Goal: Navigation & Orientation: Find specific page/section

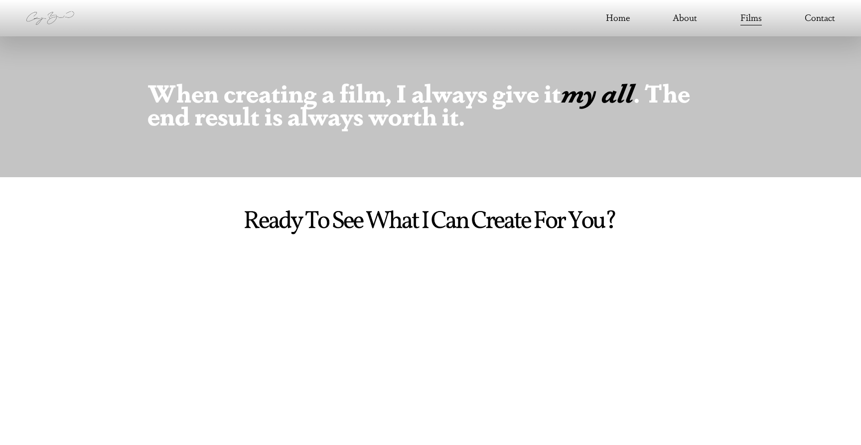
click at [773, 11] on nav "Home About Films Contact" at bounding box center [720, 18] width 229 height 16
click at [755, 14] on link "Films" at bounding box center [750, 18] width 21 height 16
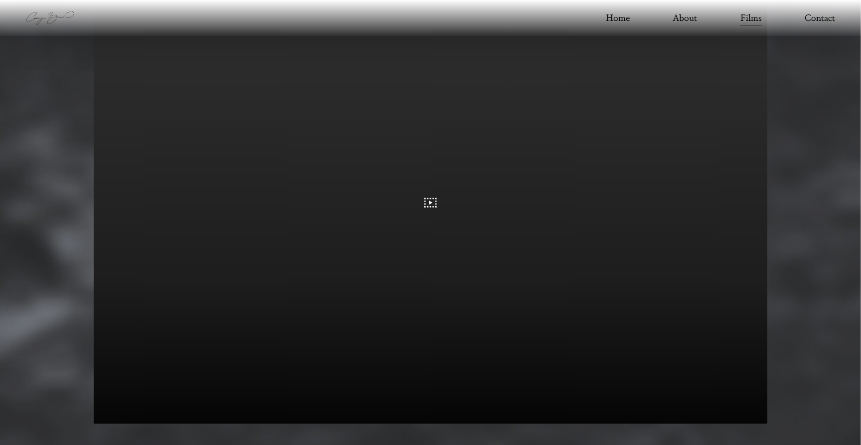
scroll to position [2037, 0]
click at [748, 21] on link "Films" at bounding box center [750, 18] width 21 height 16
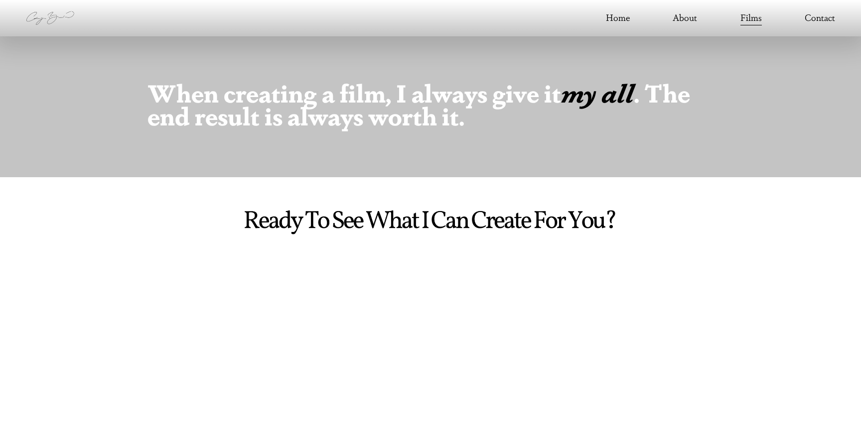
click at [690, 19] on link "About" at bounding box center [685, 18] width 24 height 16
